Goal: Task Accomplishment & Management: Use online tool/utility

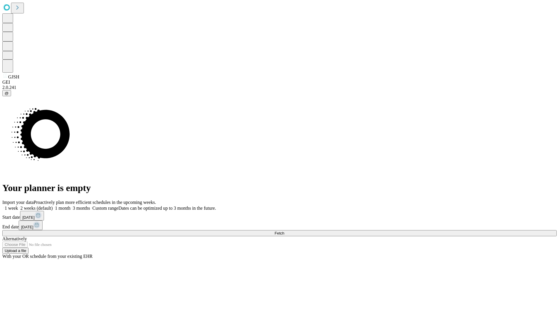
click at [284, 231] on span "Fetch" at bounding box center [280, 233] width 10 height 4
